Goal: Information Seeking & Learning: Find specific fact

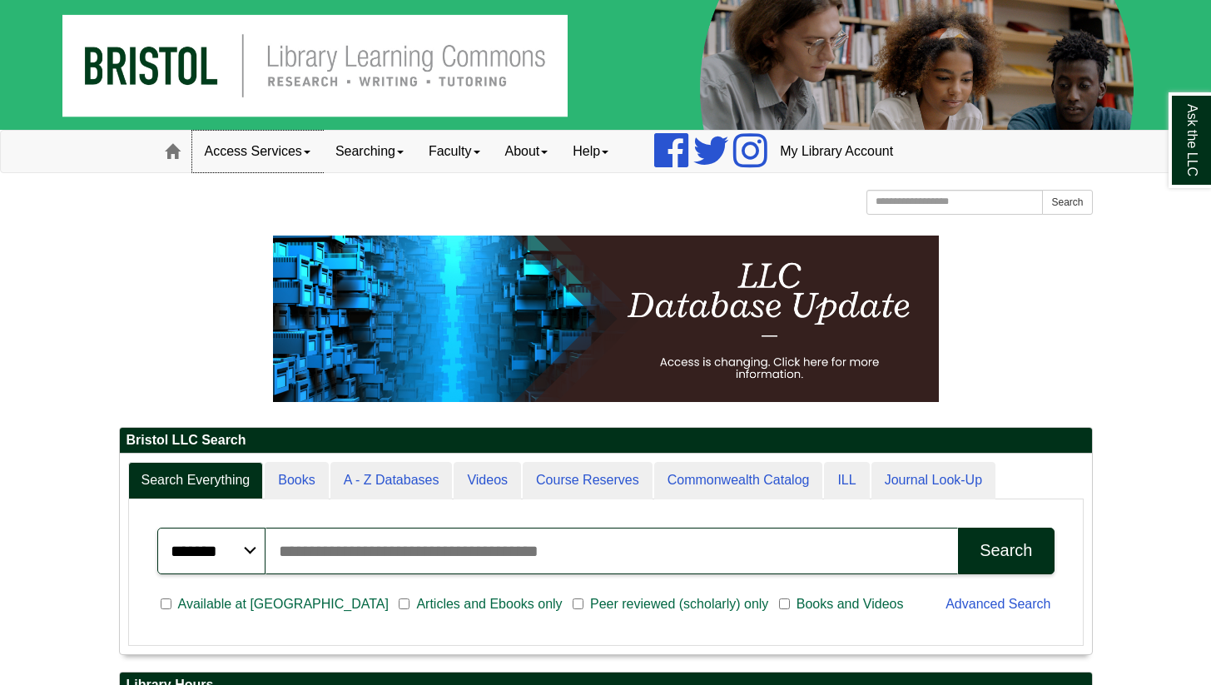
click at [242, 146] on link "Access Services" at bounding box center [257, 152] width 131 height 42
click at [174, 144] on span at bounding box center [172, 151] width 15 height 15
click at [170, 146] on span at bounding box center [172, 151] width 15 height 15
click at [538, 151] on link "About" at bounding box center [527, 152] width 68 height 42
click at [462, 150] on link "Faculty" at bounding box center [454, 152] width 77 height 42
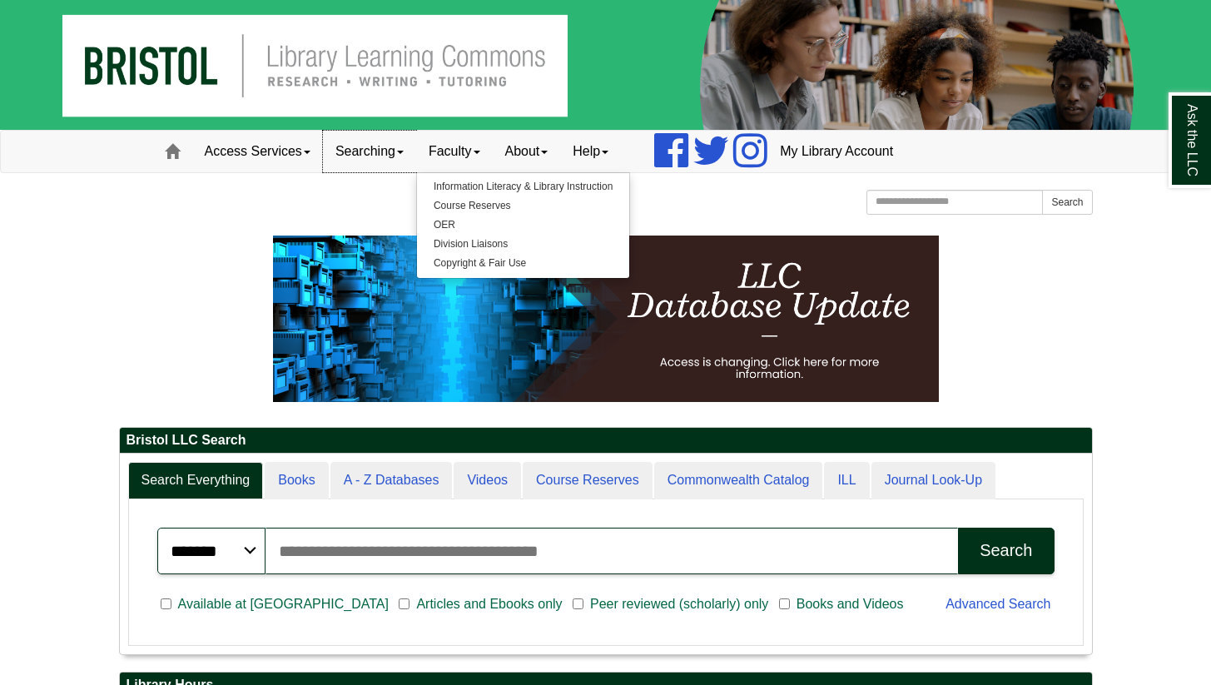
click at [378, 151] on link "Searching" at bounding box center [369, 152] width 93 height 42
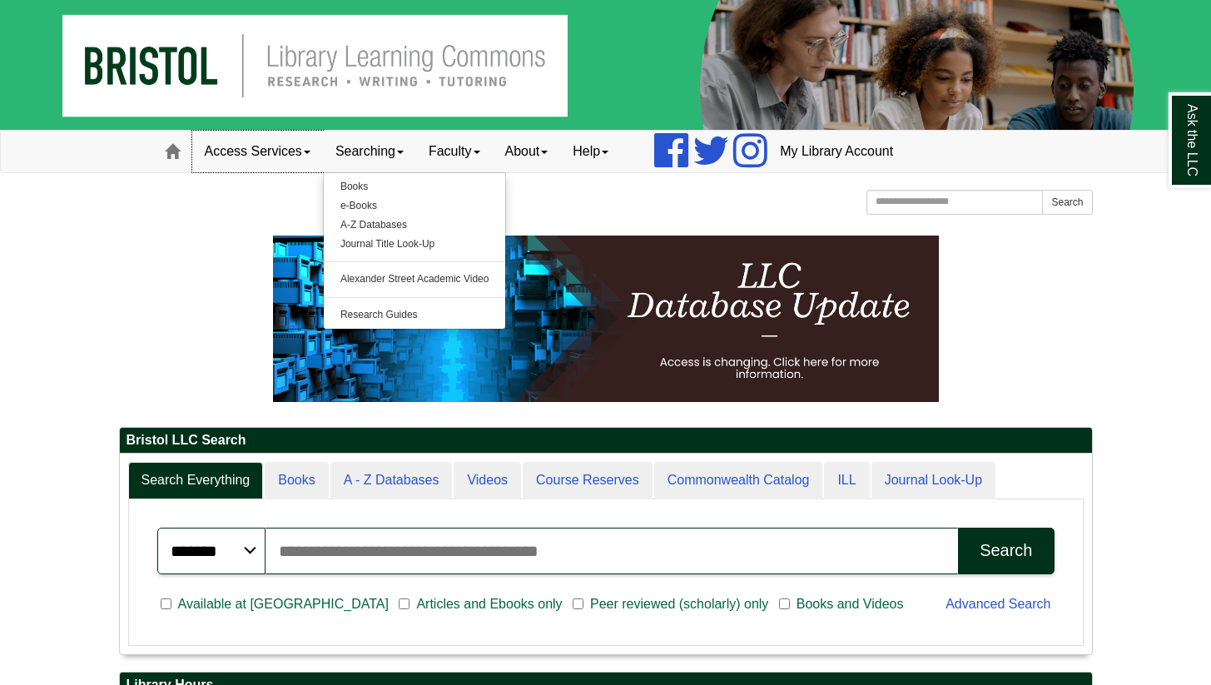
click at [273, 145] on link "Access Services" at bounding box center [257, 152] width 131 height 42
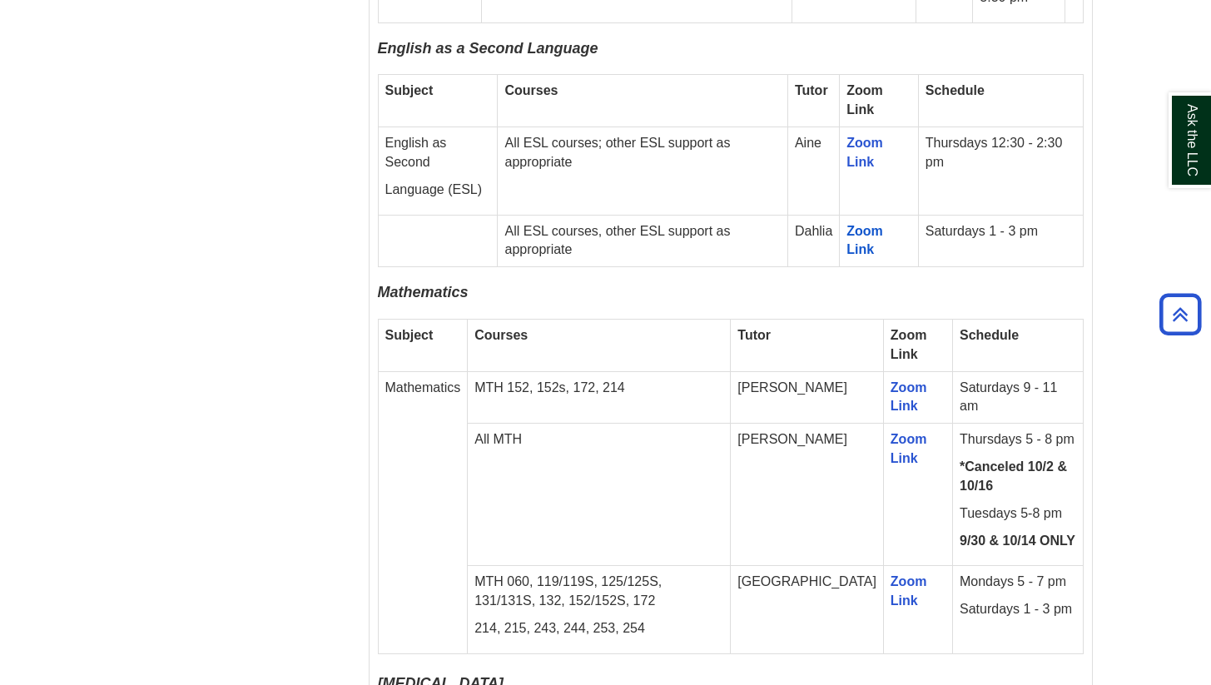
scroll to position [2660, 0]
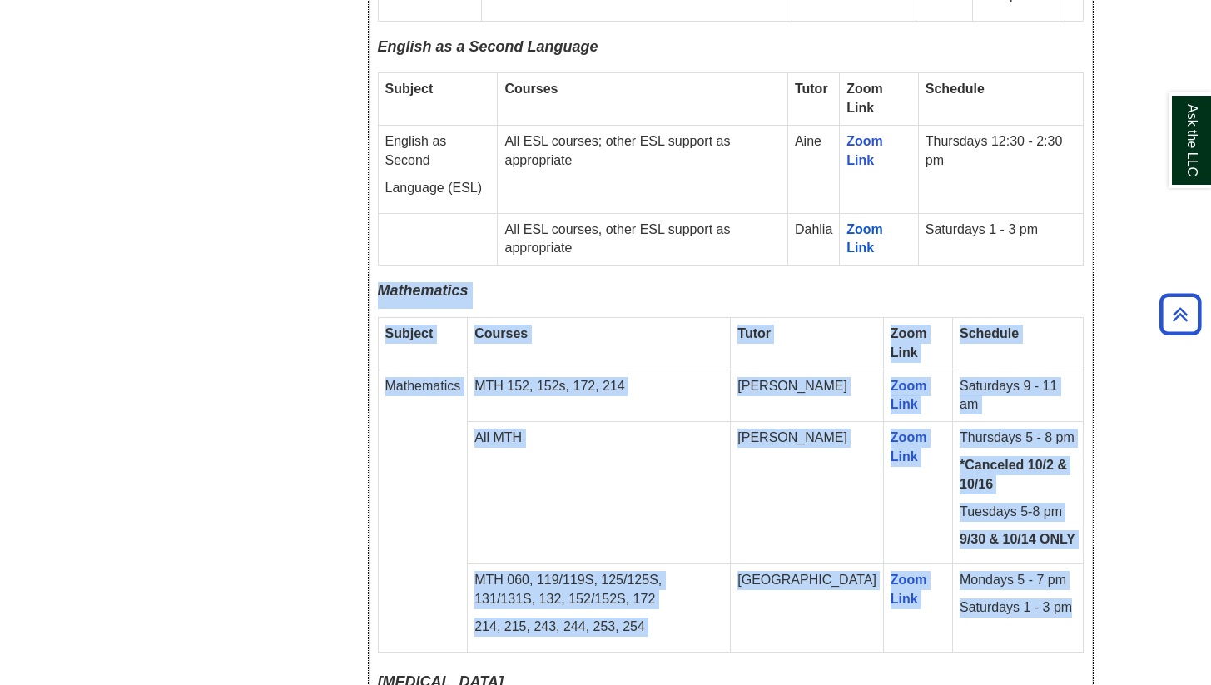
drag, startPoint x: 1065, startPoint y: 563, endPoint x: 377, endPoint y: 235, distance: 762.5
copy div "Mathematics Subject Courses Tutor Zoom Link Schedule Mathematics MTH 152, 152s,…"
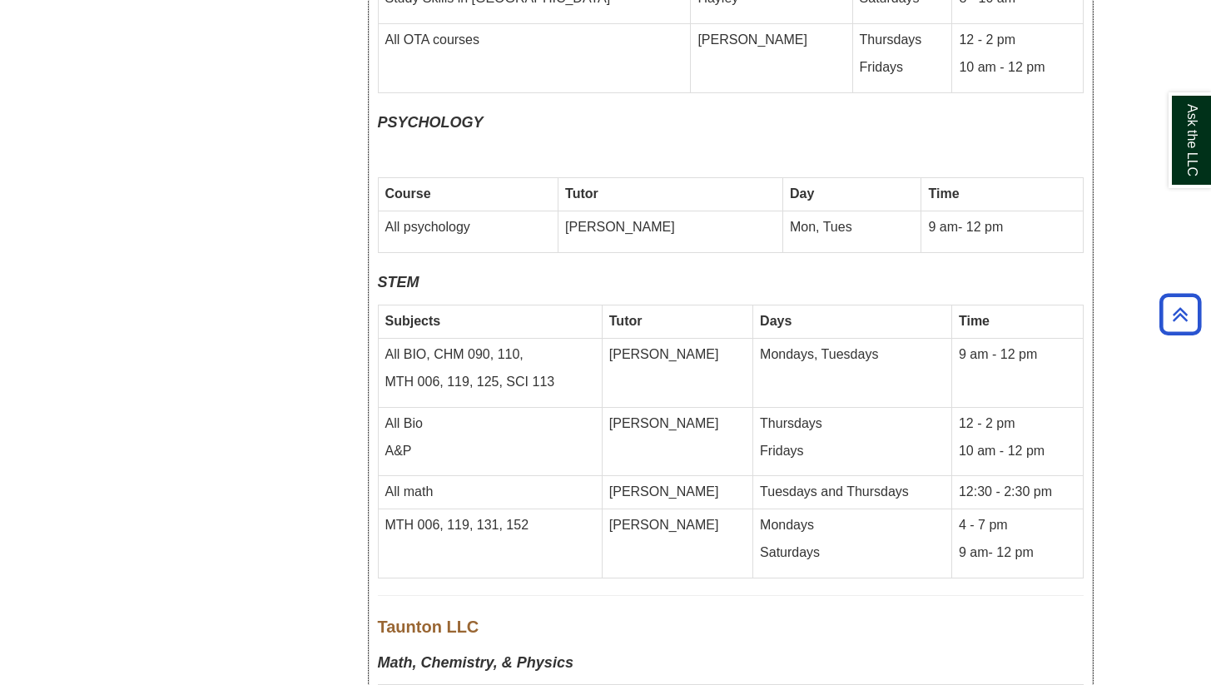
scroll to position [6837, 0]
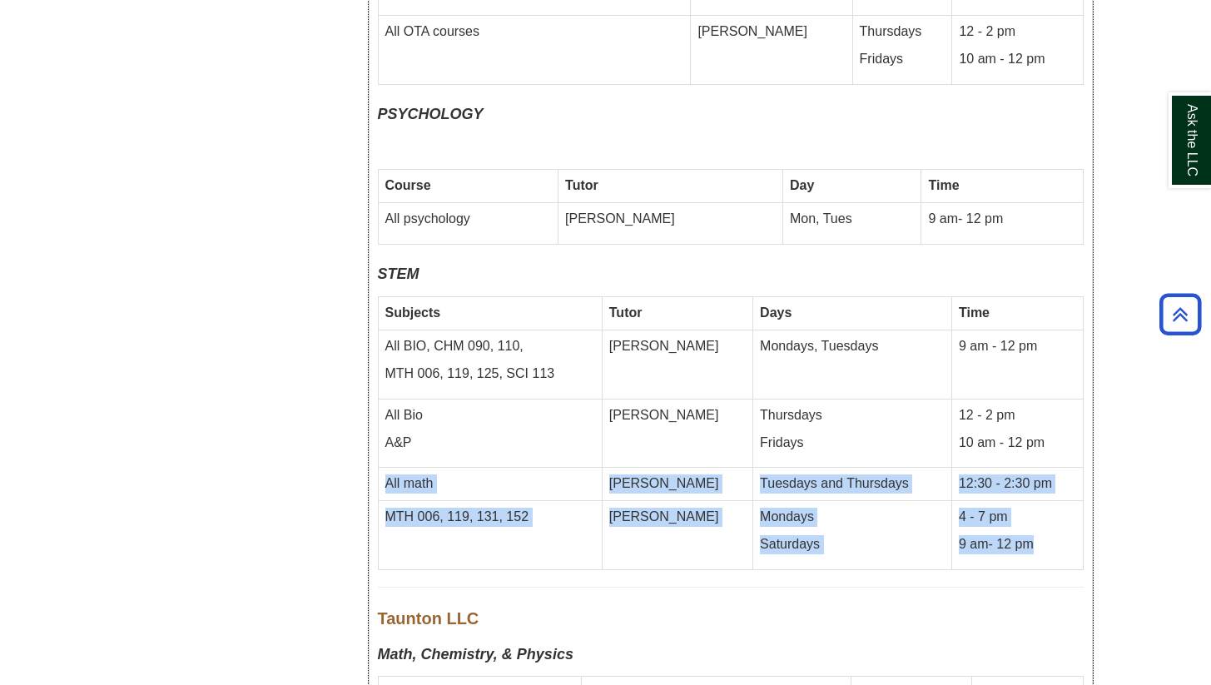
drag, startPoint x: 1066, startPoint y: 461, endPoint x: 378, endPoint y: 414, distance: 690.0
click at [378, 414] on tbody "Subjects Tutor Days Time All BIO, CHM 090, 110, MTH 006, 119, 125, SCI 113 Eric…" at bounding box center [730, 433] width 705 height 273
copy tbody "All math Donna Tuesdays and Thursdays 12:30 - 2:30 pm MTH 006, 119, 131, 152 Pe…"
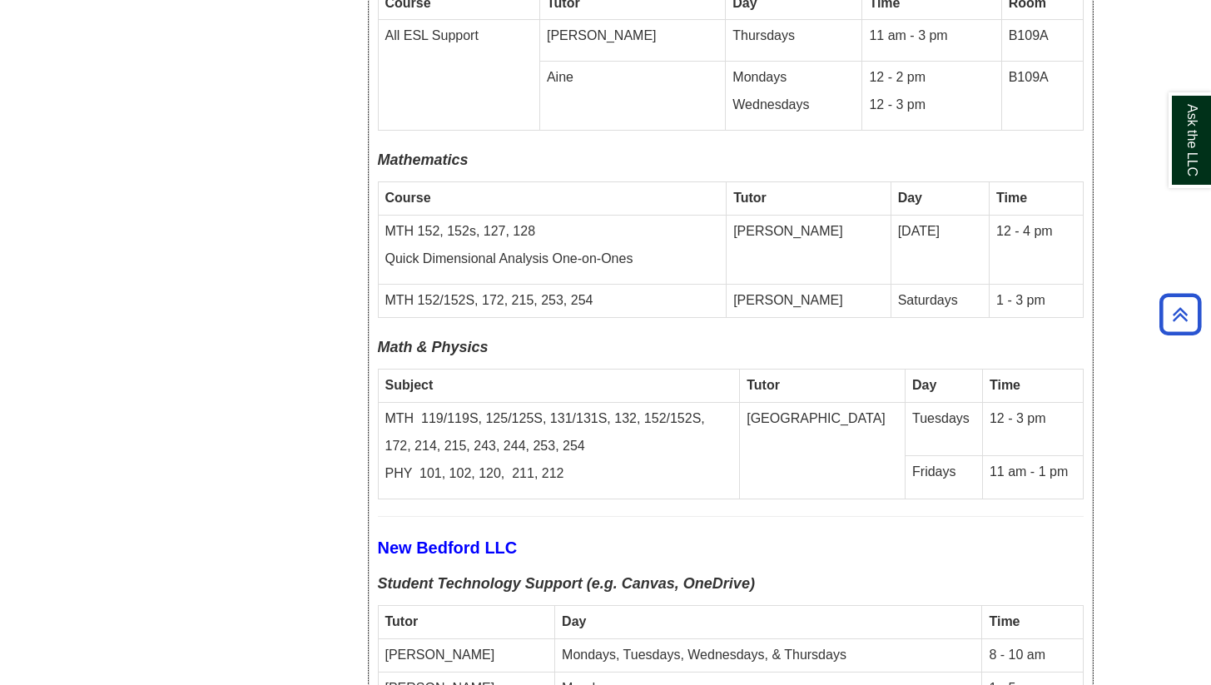
scroll to position [5518, 0]
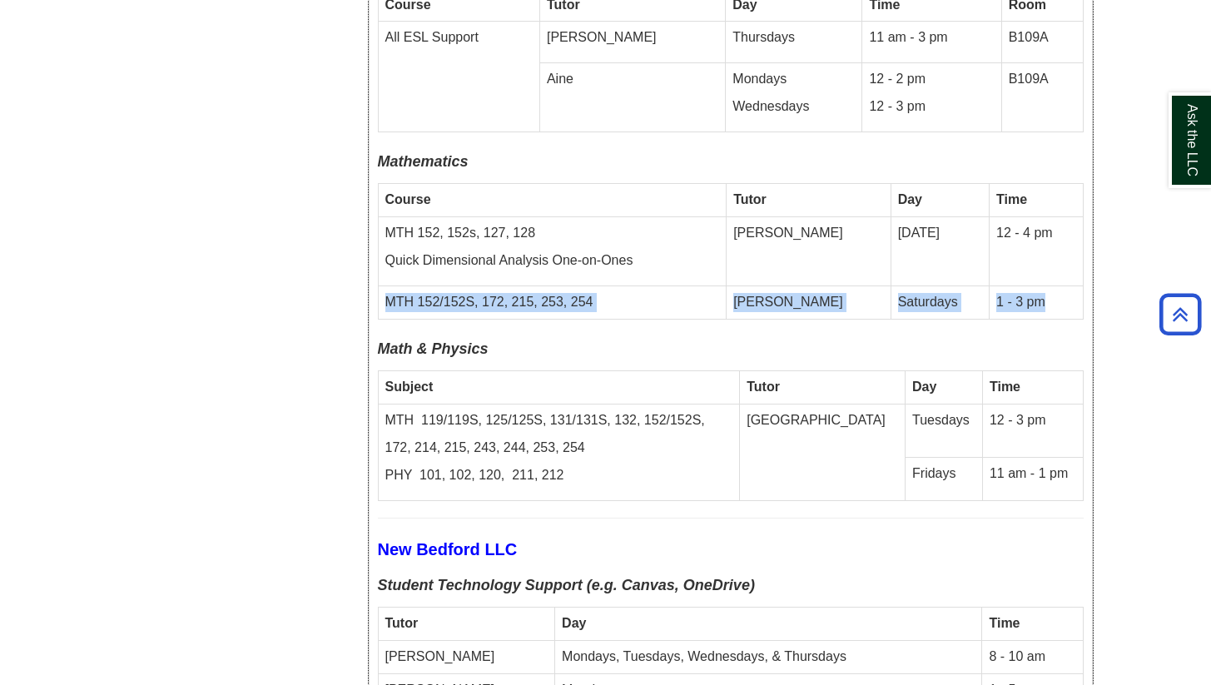
drag, startPoint x: 1032, startPoint y: 241, endPoint x: 384, endPoint y: 246, distance: 648.4
click at [384, 285] on tr "MTH 152/152S, 172, 215, 253, 254 Lauri Saturdays 1 - 3 pm" at bounding box center [730, 301] width 705 height 33
copy tr "MTH 152/152S, 172, 215, 253, 254 Lauri Saturdays 1 - 3 pm"
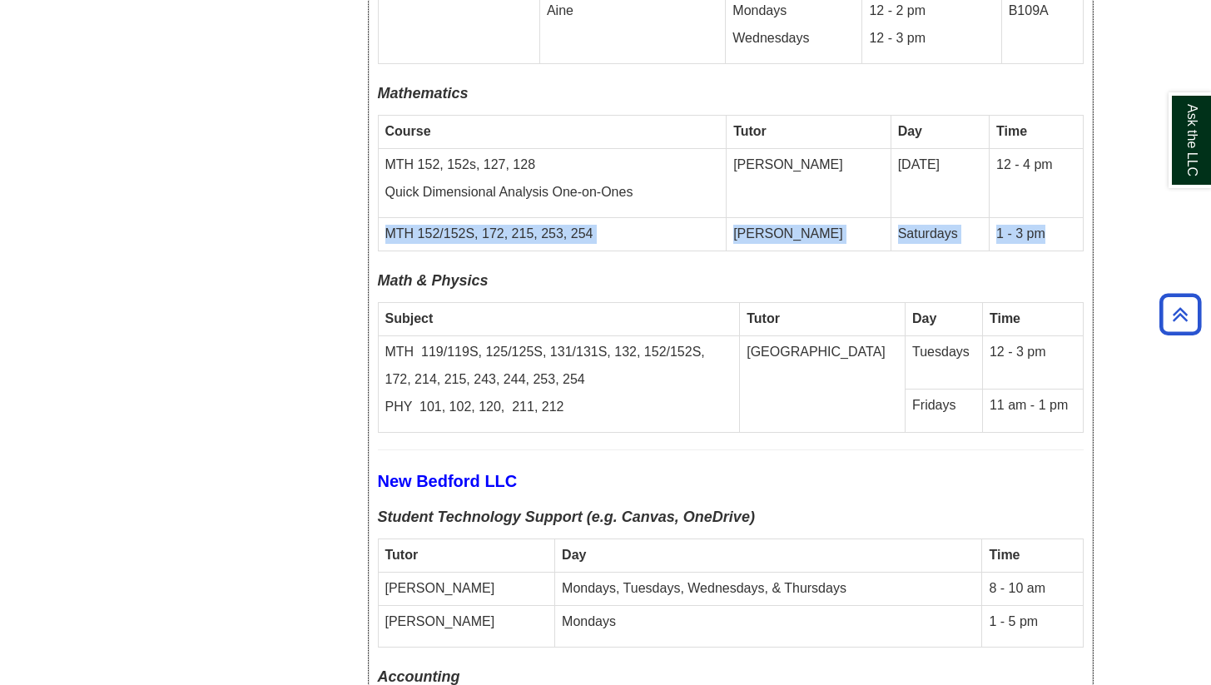
scroll to position [5588, 0]
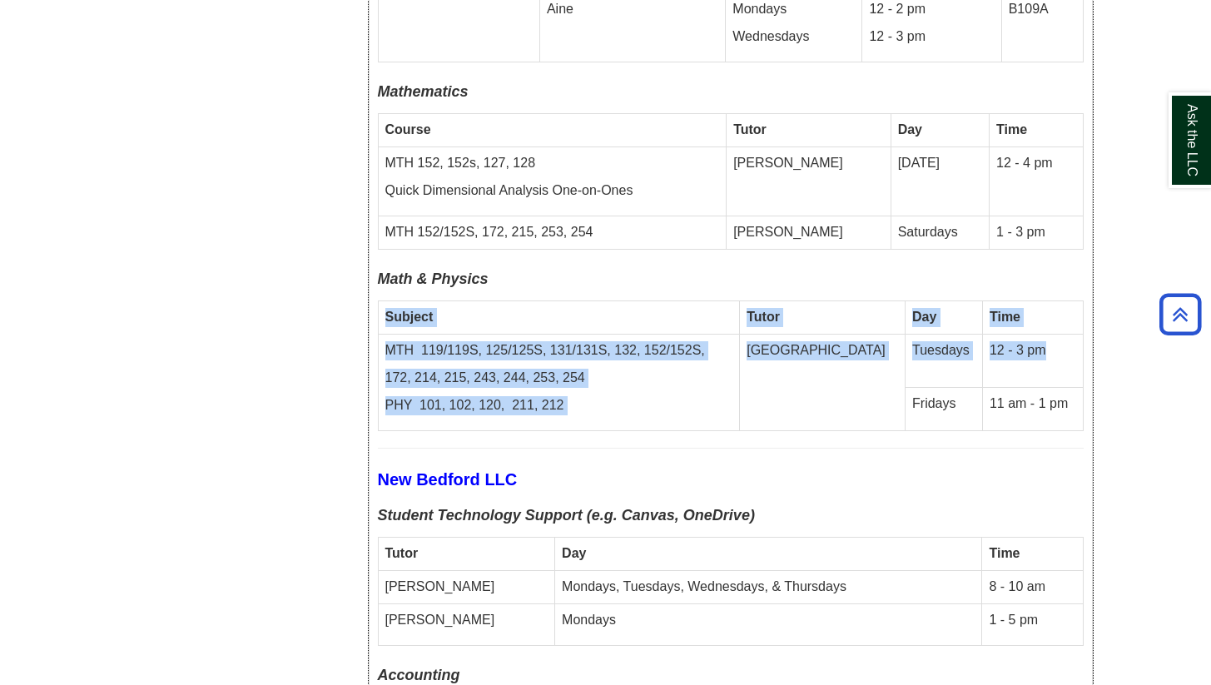
drag, startPoint x: 1040, startPoint y: 295, endPoint x: 382, endPoint y: 260, distance: 659.3
click at [382, 301] on tbody "Subject Tutor Day Time MTH 119/119S, 125/125S, 131/131S, 132, 152/152S, 172, 21…" at bounding box center [730, 365] width 705 height 129
copy tbody "Subject Tutor Day Time MTH 119/119S, 125/125S, 131/131S, 132, 152/152S, 172, 21…"
